Goal: Obtain resource: Download file/media

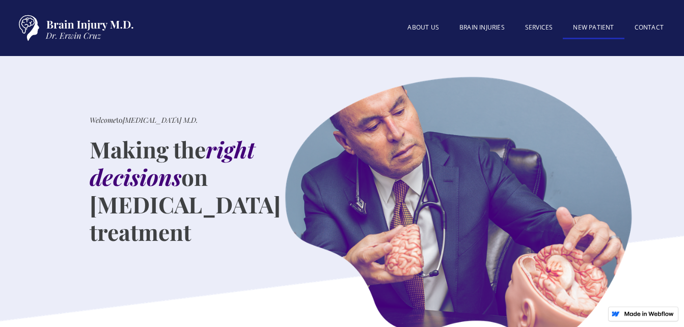
click at [597, 25] on link "New patient" at bounding box center [592, 28] width 61 height 22
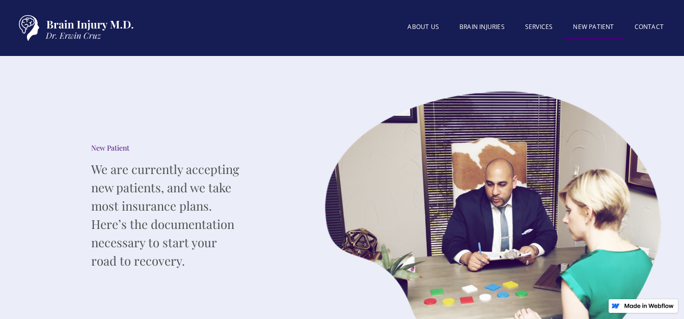
click at [126, 30] on img "home" at bounding box center [73, 28] width 127 height 36
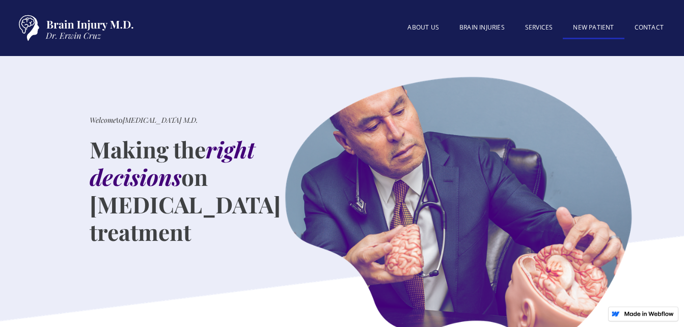
click at [589, 28] on link "New patient" at bounding box center [592, 28] width 61 height 22
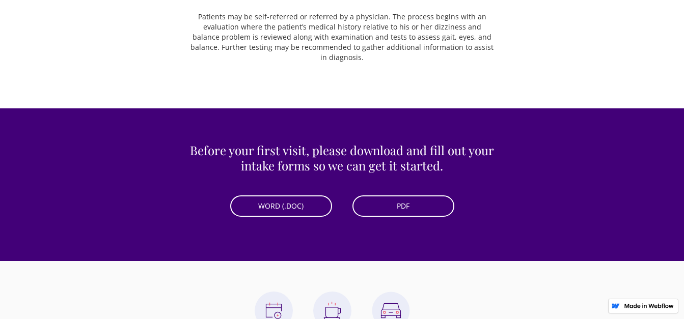
scroll to position [424, 0]
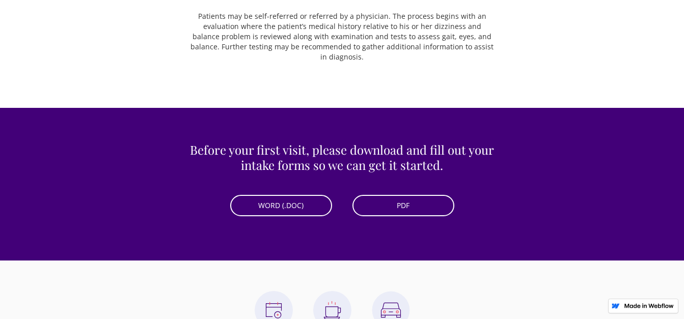
click at [261, 210] on link "WORD (.DOC)" at bounding box center [281, 205] width 102 height 21
click at [406, 213] on link "PDF" at bounding box center [403, 205] width 102 height 21
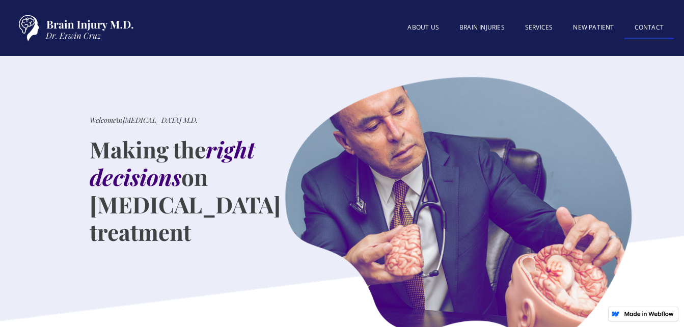
click at [645, 23] on link "Contact" at bounding box center [648, 28] width 49 height 22
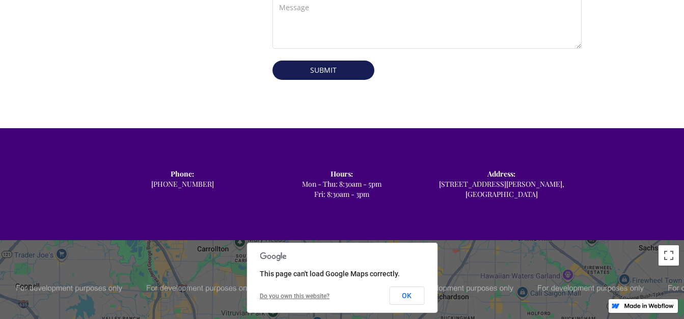
scroll to position [521, 0]
